Goal: Task Accomplishment & Management: Complete application form

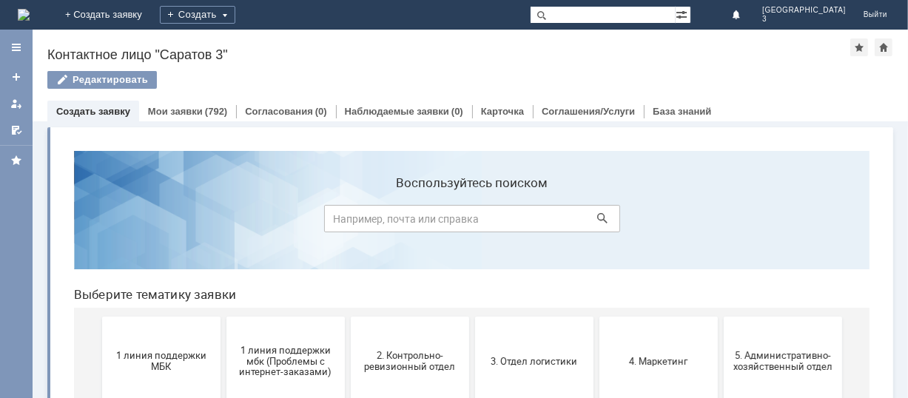
scroll to position [197, 0]
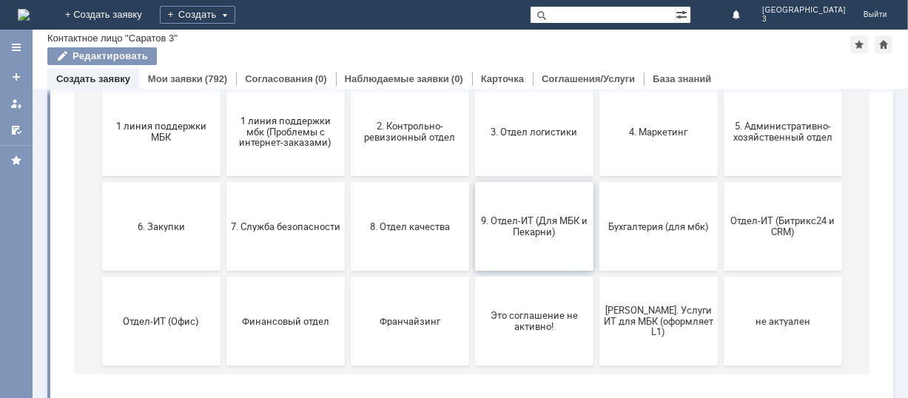
click at [531, 217] on span "9. Отдел-ИТ (Для МБК и Пекарни)" at bounding box center [534, 227] width 110 height 22
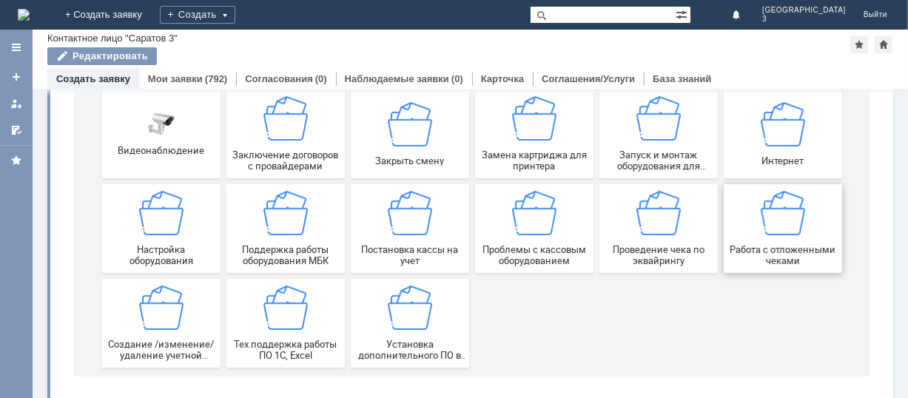
click at [788, 249] on span "Работа с отложенными чеками" at bounding box center [783, 256] width 110 height 22
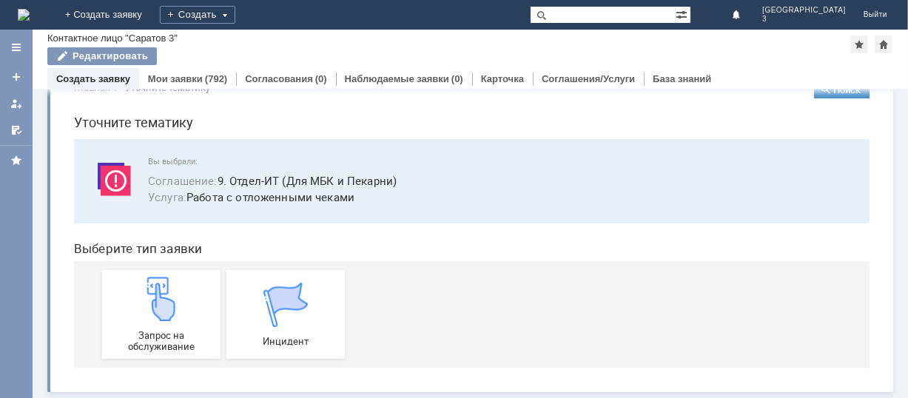
scroll to position [37, 0]
click at [165, 306] on img at bounding box center [160, 299] width 44 height 44
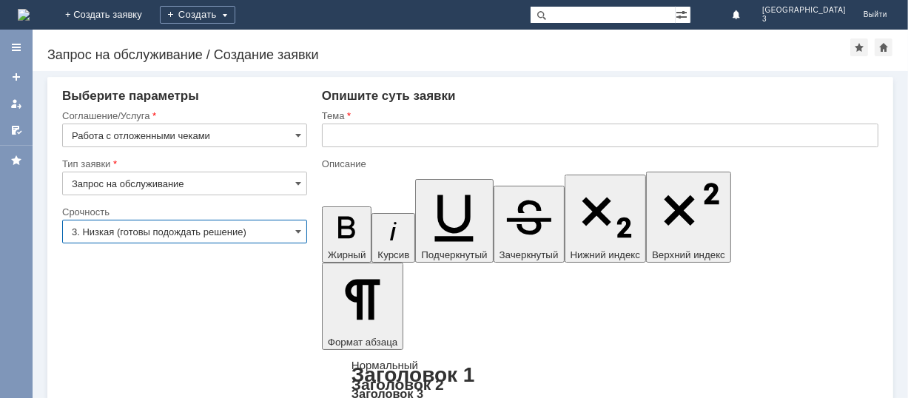
click at [244, 229] on input "3. Низкая (готовы подождать решение)" at bounding box center [184, 232] width 245 height 24
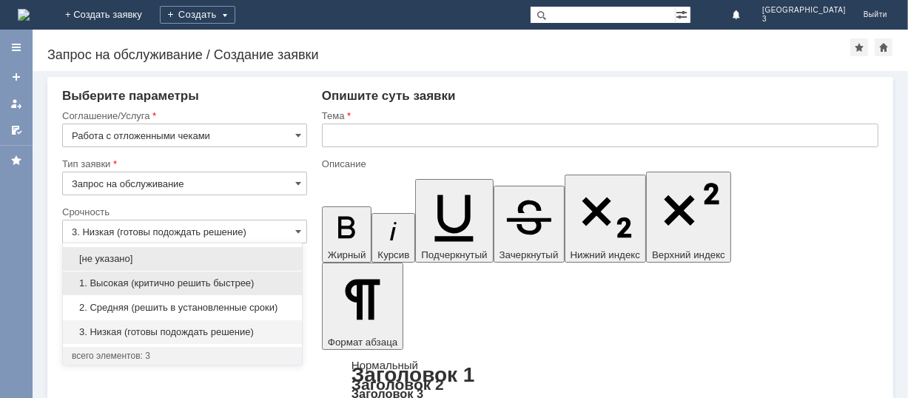
click at [200, 282] on span "1. Высокая (критично решить быстрее)" at bounding box center [182, 284] width 221 height 12
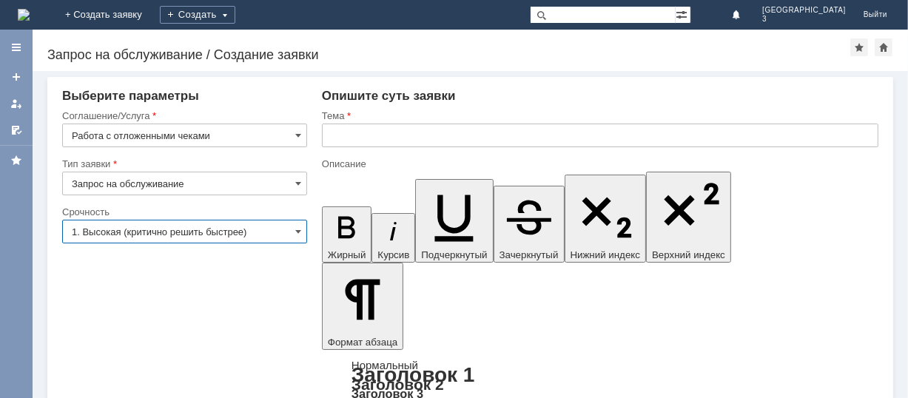
type input "1. Высокая (критично решить быстрее)"
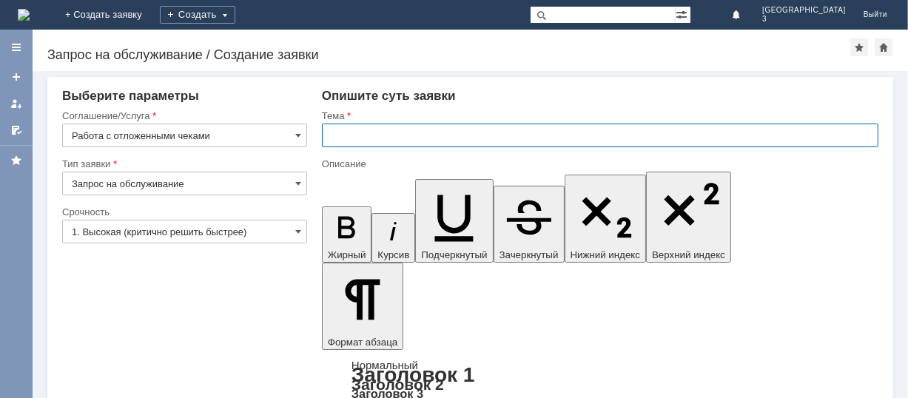
click at [447, 134] on input "text" at bounding box center [600, 136] width 557 height 24
type input "отл.чеки [DATE]"
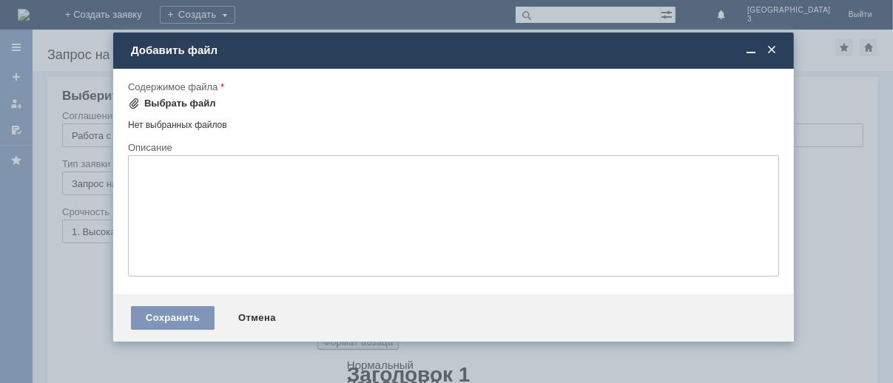
click at [184, 102] on div "Выбрать файл" at bounding box center [180, 104] width 72 height 12
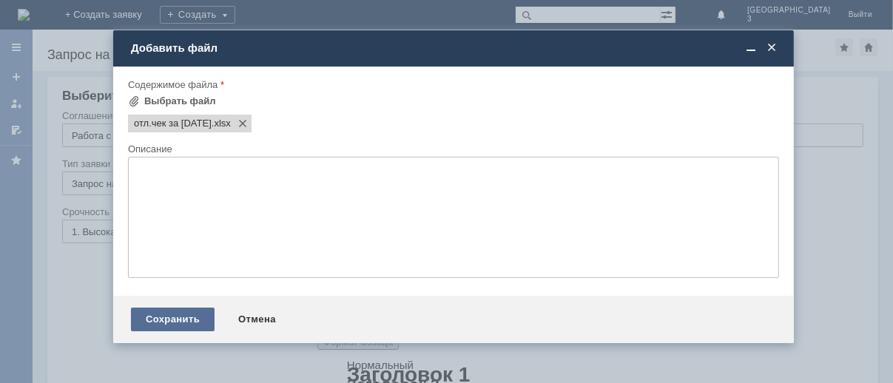
click at [173, 318] on div "Сохранить" at bounding box center [173, 320] width 84 height 24
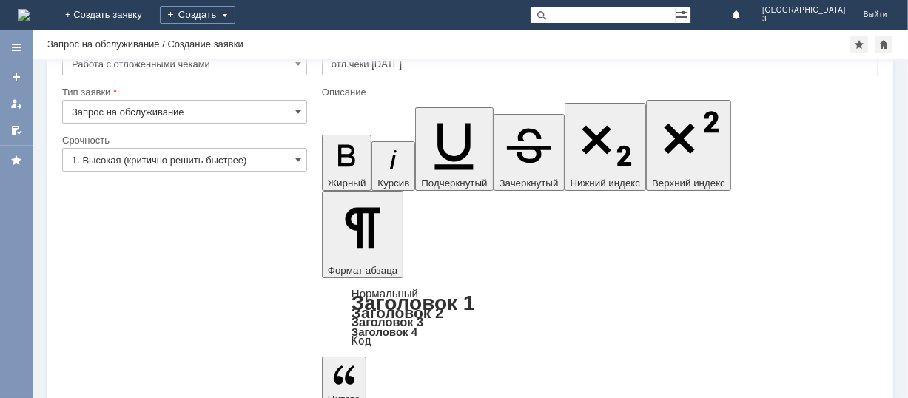
scroll to position [59, 0]
